Goal: Find specific page/section: Find specific page/section

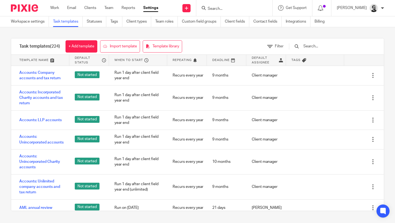
click at [238, 12] on div at bounding box center [234, 8] width 76 height 16
click at [237, 8] on input "Search" at bounding box center [231, 9] width 49 height 5
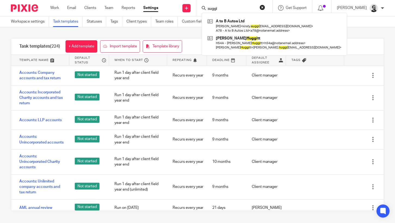
drag, startPoint x: 234, startPoint y: 9, endPoint x: 211, endPoint y: 9, distance: 23.7
click at [211, 9] on div "suggi" at bounding box center [233, 8] width 63 height 7
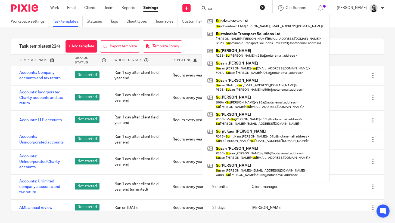
type input "s"
type input "S"
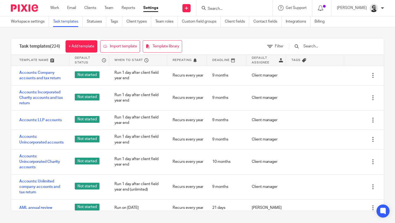
click at [246, 9] on input "Search" at bounding box center [231, 9] width 49 height 5
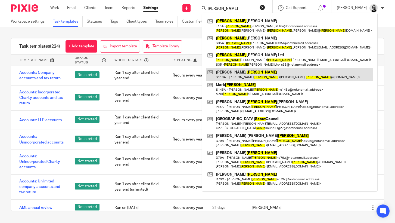
type input "scott"
click at [243, 79] on link at bounding box center [289, 74] width 167 height 13
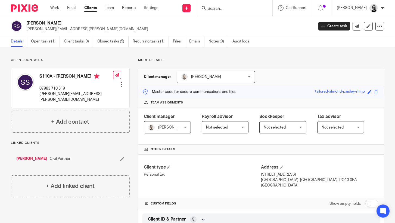
click at [221, 10] on input "Search" at bounding box center [231, 9] width 49 height 5
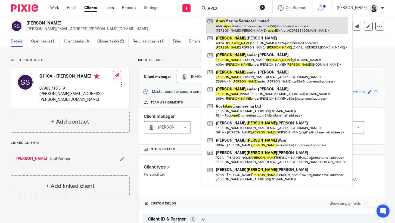
type input "APEX"
click at [278, 27] on link at bounding box center [277, 25] width 142 height 17
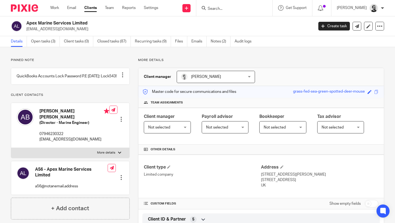
click at [228, 9] on input "Search" at bounding box center [231, 9] width 49 height 5
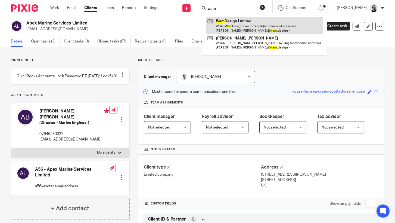
type input "wam"
click at [239, 27] on link at bounding box center [264, 25] width 117 height 17
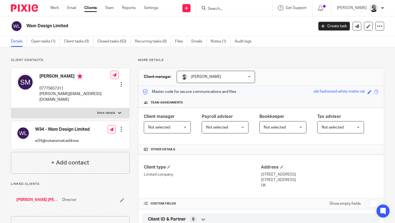
click at [230, 8] on input "Search" at bounding box center [231, 9] width 49 height 5
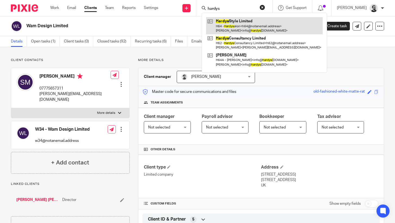
type input "hardys"
click at [241, 26] on link at bounding box center [264, 25] width 117 height 17
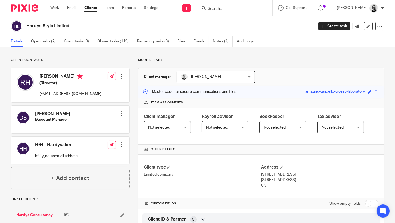
click at [232, 11] on form at bounding box center [236, 8] width 58 height 7
click at [232, 8] on input "Search" at bounding box center [231, 9] width 49 height 5
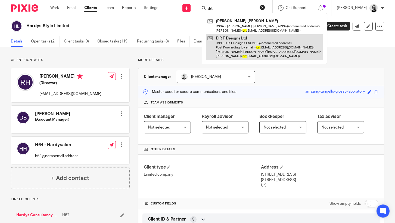
type input "drt"
click at [260, 42] on link at bounding box center [264, 47] width 117 height 26
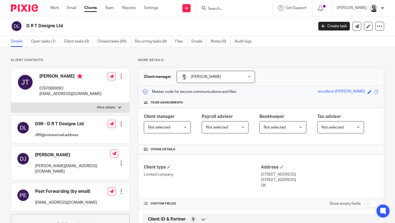
click at [240, 7] on input "Search" at bounding box center [231, 9] width 49 height 5
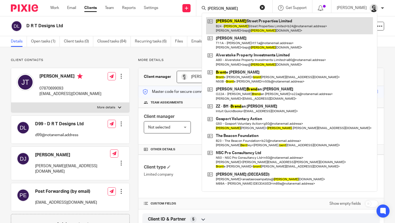
type input "brent"
click at [269, 27] on link at bounding box center [289, 25] width 167 height 17
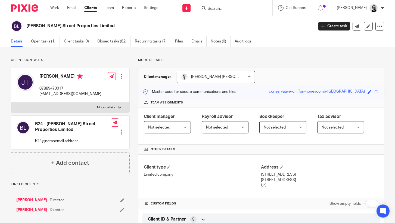
click at [249, 10] on input "Search" at bounding box center [231, 9] width 49 height 5
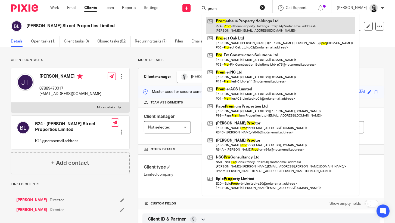
type input "prom"
click at [252, 24] on link at bounding box center [280, 25] width 149 height 17
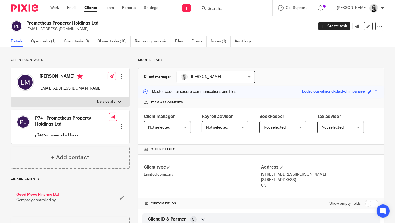
drag, startPoint x: 227, startPoint y: 6, endPoint x: 230, endPoint y: 6, distance: 3.0
click at [228, 7] on input "Search" at bounding box center [231, 9] width 49 height 5
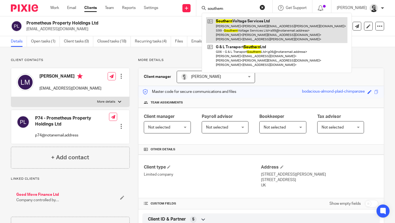
type input "southern"
click at [256, 30] on link at bounding box center [276, 30] width 141 height 26
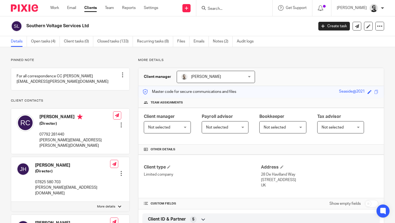
drag, startPoint x: 230, startPoint y: 13, endPoint x: 231, endPoint y: 9, distance: 4.6
click at [230, 13] on div at bounding box center [234, 8] width 76 height 16
click at [231, 9] on input "Search" at bounding box center [231, 9] width 49 height 5
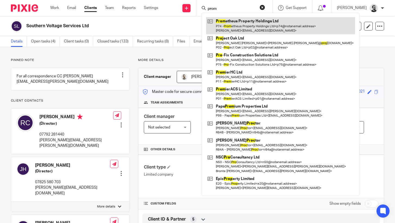
type input "prom"
click at [246, 23] on link at bounding box center [280, 25] width 149 height 17
